Goal: Download file/media

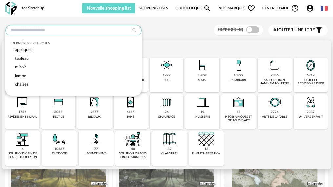
click at [63, 30] on input "text" at bounding box center [73, 30] width 137 height 11
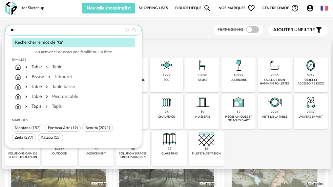
type input "*"
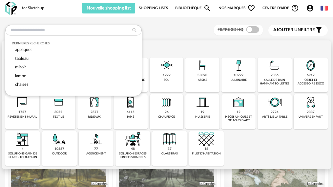
click at [195, 72] on img at bounding box center [203, 65] width 16 height 16
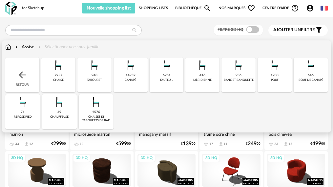
click at [87, 70] on img at bounding box center [95, 65] width 16 height 16
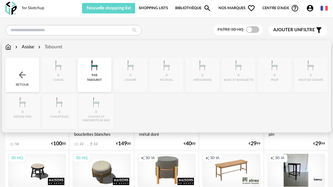
click at [24, 77] on img at bounding box center [22, 75] width 11 height 11
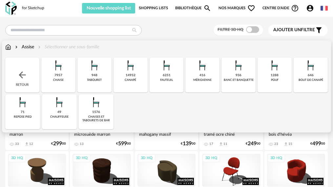
click at [88, 104] on img at bounding box center [96, 102] width 16 height 16
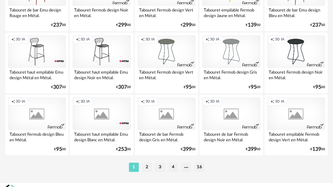
scroll to position [1182, 0]
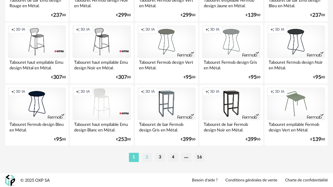
click at [146, 159] on li "2" at bounding box center [147, 157] width 10 height 9
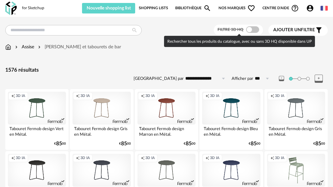
click at [257, 30] on span at bounding box center [252, 29] width 13 height 7
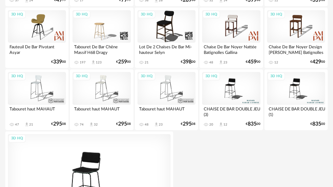
scroll to position [752, 0]
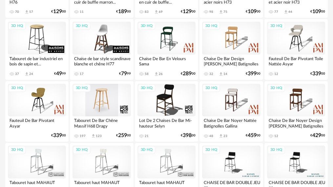
click at [108, 96] on div "3D HQ" at bounding box center [102, 100] width 58 height 33
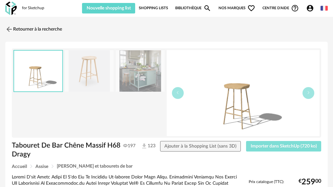
click at [259, 144] on span "Importer dans SketchUp (720 ko)" at bounding box center [284, 146] width 66 height 5
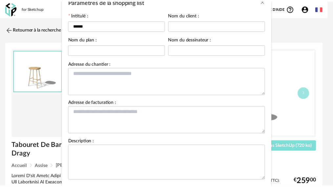
scroll to position [76, 0]
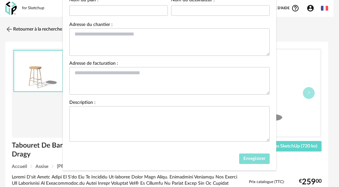
click at [250, 157] on span "Enregistrer" at bounding box center [254, 158] width 22 height 5
